Goal: Information Seeking & Learning: Learn about a topic

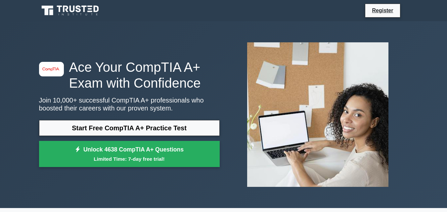
click at [111, 128] on link "Start Free CompTIA A+ Practice Test" at bounding box center [129, 128] width 181 height 16
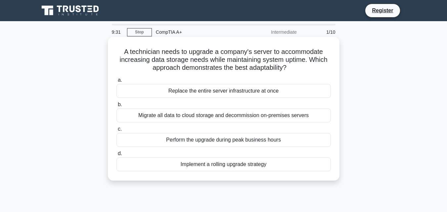
click at [174, 113] on div "Migrate all data to cloud storage and decommission on-premises servers" at bounding box center [223, 115] width 214 height 14
click at [116, 107] on input "b. Migrate all data to cloud storage and decommission on-premises servers" at bounding box center [116, 105] width 0 height 4
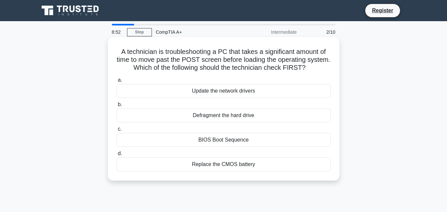
click at [223, 139] on div "BIOS Boot Sequence" at bounding box center [223, 140] width 214 height 14
click at [116, 131] on input "c. BIOS Boot Sequence" at bounding box center [116, 129] width 0 height 4
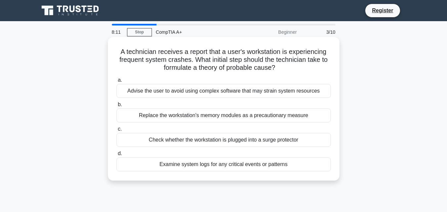
click at [207, 165] on div "Examine system logs for any critical events or patterns" at bounding box center [223, 164] width 214 height 14
click at [116, 156] on input "d. Examine system logs for any critical events or patterns" at bounding box center [116, 153] width 0 height 4
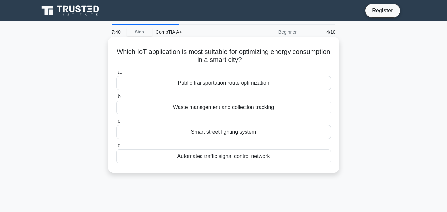
click at [238, 133] on div "Smart street lighting system" at bounding box center [223, 132] width 214 height 14
click at [116, 123] on input "c. Smart street lighting system" at bounding box center [116, 121] width 0 height 4
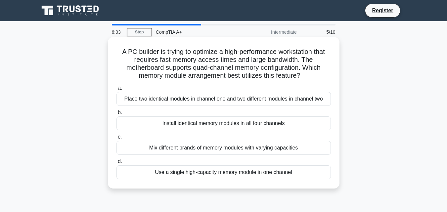
click at [266, 123] on div "Install identical memory modules in all four channels" at bounding box center [223, 123] width 214 height 14
click at [116, 115] on input "b. Install identical memory modules in all four channels" at bounding box center [116, 112] width 0 height 4
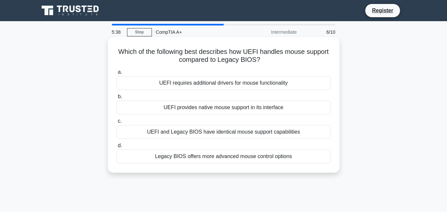
click at [255, 107] on div "UEFI provides native mouse support in its interface" at bounding box center [223, 108] width 214 height 14
click at [116, 99] on input "b. UEFI provides native mouse support in its interface" at bounding box center [116, 97] width 0 height 4
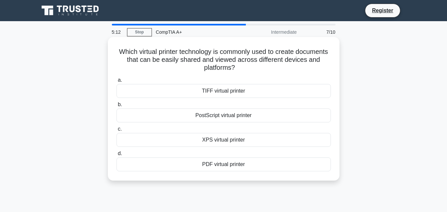
click at [234, 120] on div "PostScript virtual printer" at bounding box center [223, 115] width 214 height 14
click at [116, 107] on input "b. PostScript virtual printer" at bounding box center [116, 105] width 0 height 4
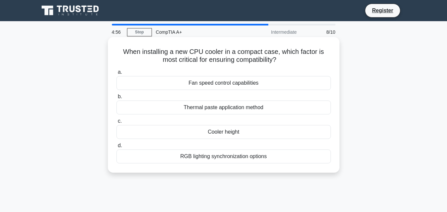
click at [250, 109] on div "Thermal paste application method" at bounding box center [223, 108] width 214 height 14
click at [116, 99] on input "b. Thermal paste application method" at bounding box center [116, 97] width 0 height 4
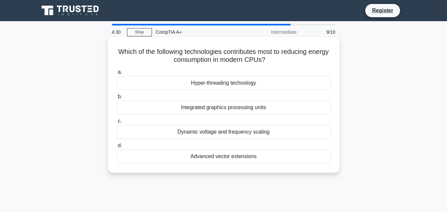
click at [245, 83] on div "Hyper-threading technology" at bounding box center [223, 83] width 214 height 14
click at [116, 74] on input "a. Hyper-threading technology" at bounding box center [116, 72] width 0 height 4
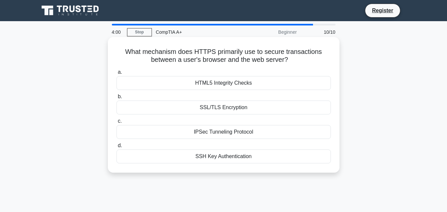
click at [232, 108] on div "SSL/TLS Encryption" at bounding box center [223, 108] width 214 height 14
click at [116, 99] on input "b. SSL/TLS Encryption" at bounding box center [116, 97] width 0 height 4
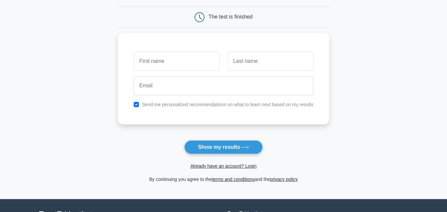
scroll to position [66, 0]
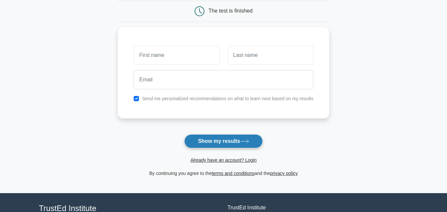
click at [197, 137] on button "Show my results" at bounding box center [223, 141] width 78 height 14
